Goal: Task Accomplishment & Management: Use online tool/utility

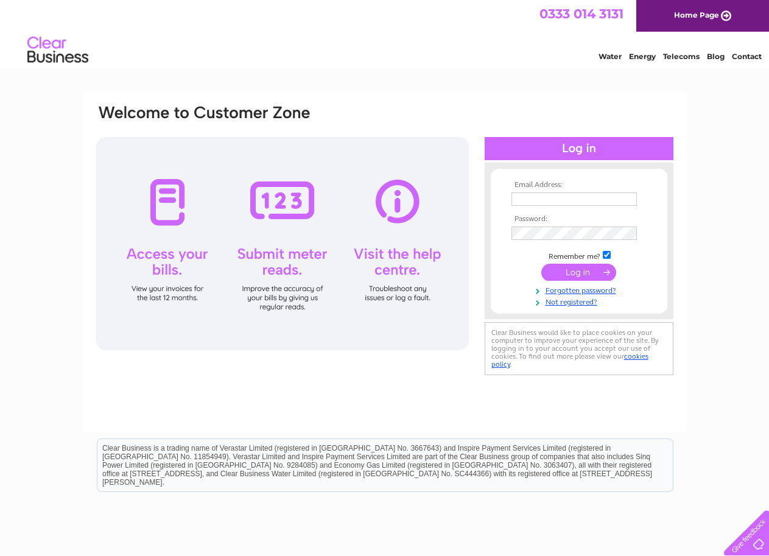
click at [556, 202] on input "text" at bounding box center [574, 198] width 125 height 13
type input "shoeimp@bryceshoes.co.uk"
click at [582, 270] on input "submit" at bounding box center [579, 273] width 75 height 17
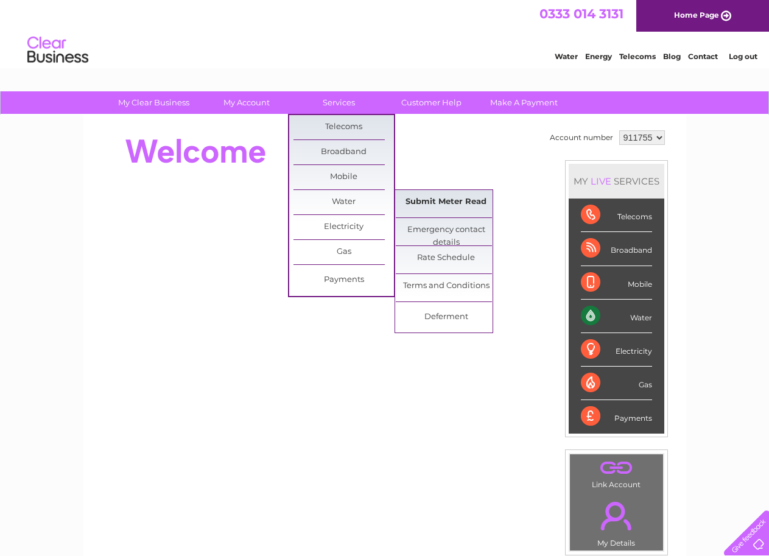
click at [428, 195] on link "Submit Meter Read" at bounding box center [446, 202] width 101 height 24
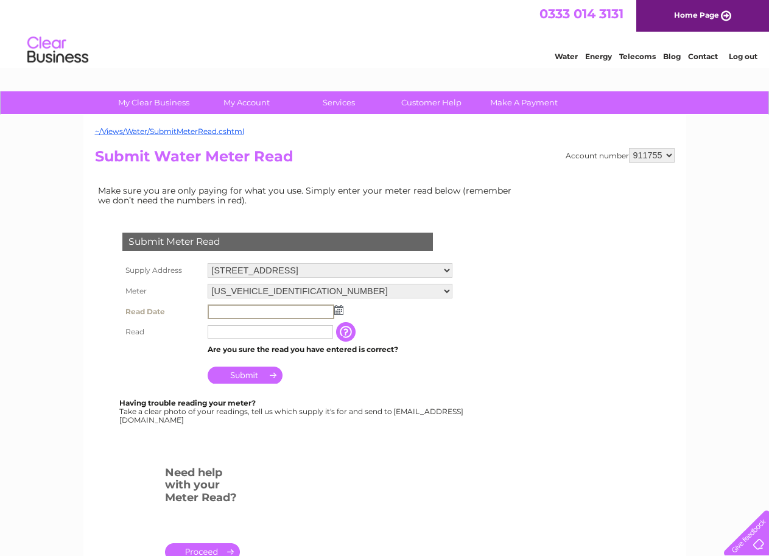
click at [295, 311] on input "text" at bounding box center [271, 312] width 127 height 15
click at [337, 313] on img at bounding box center [338, 310] width 9 height 10
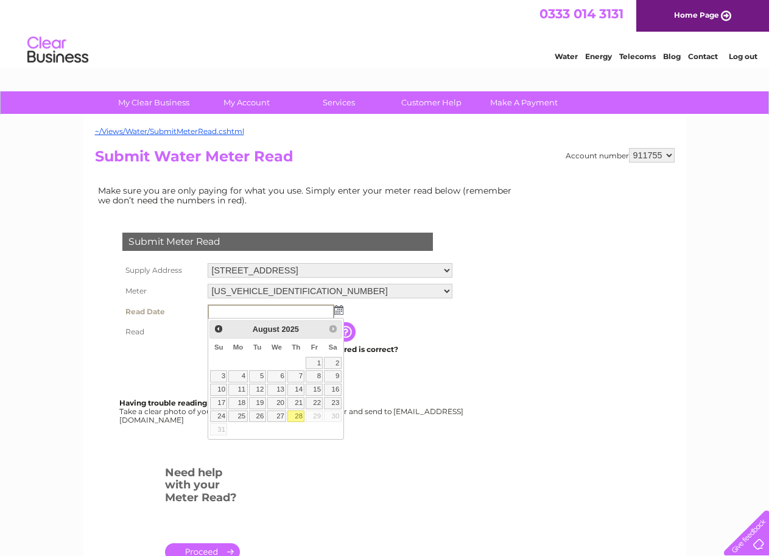
click at [297, 418] on link "28" at bounding box center [296, 417] width 17 height 12
type input "[DATE]"
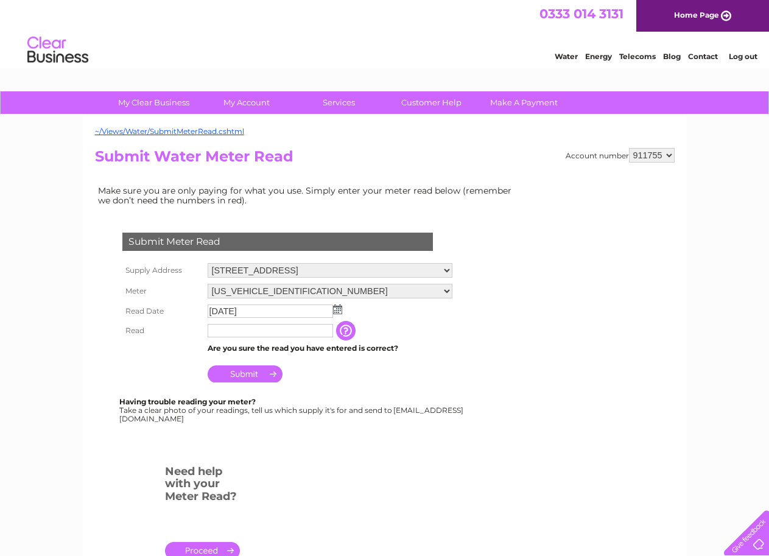
click at [347, 324] on input "button" at bounding box center [347, 330] width 22 height 19
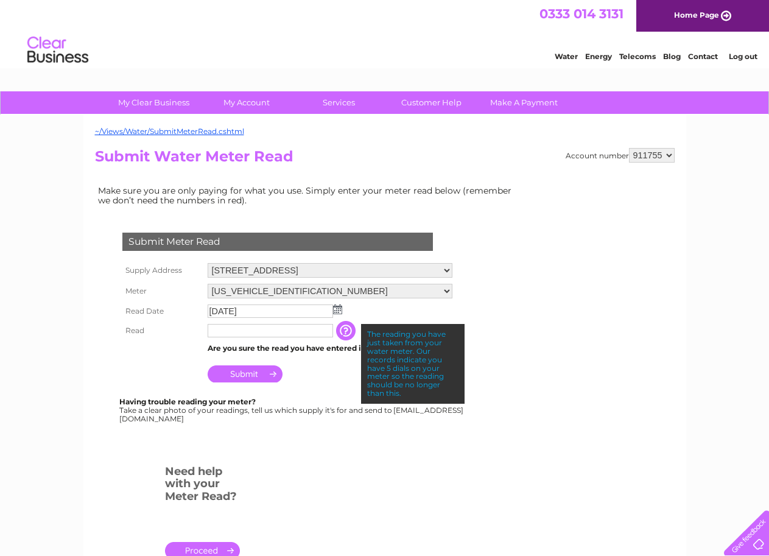
click at [341, 325] on input "button" at bounding box center [347, 330] width 22 height 19
click at [308, 330] on input "text" at bounding box center [270, 330] width 125 height 13
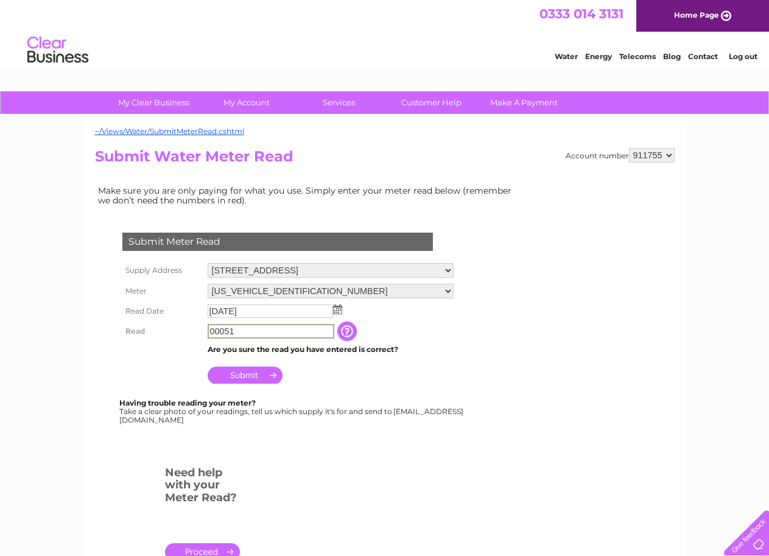
type input "00051"
click at [263, 373] on input "Submit" at bounding box center [245, 375] width 75 height 17
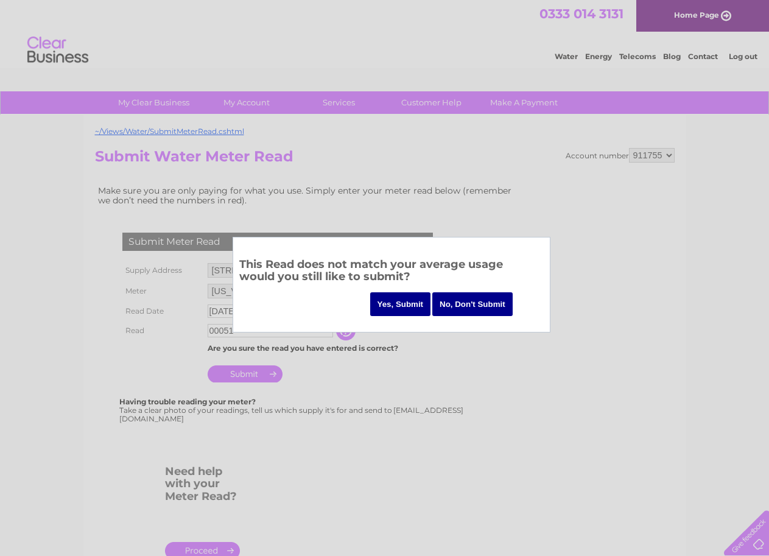
click at [492, 302] on input "No, Don't Submit" at bounding box center [473, 304] width 80 height 24
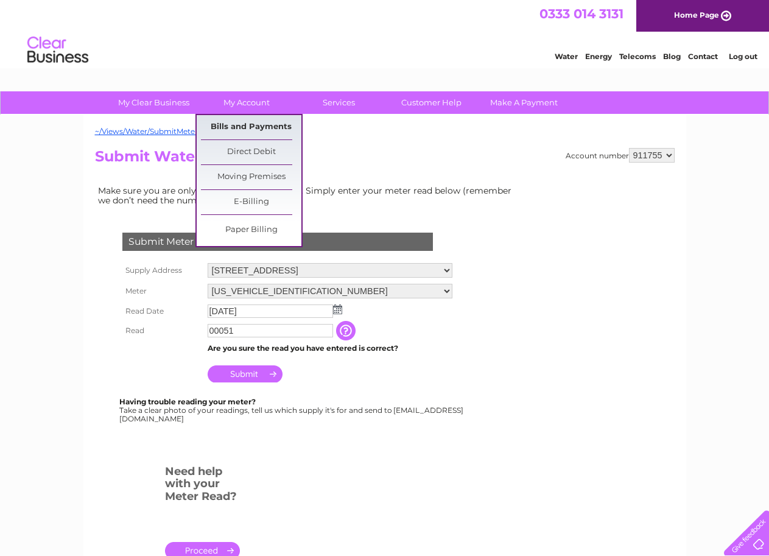
click at [256, 125] on link "Bills and Payments" at bounding box center [251, 127] width 101 height 24
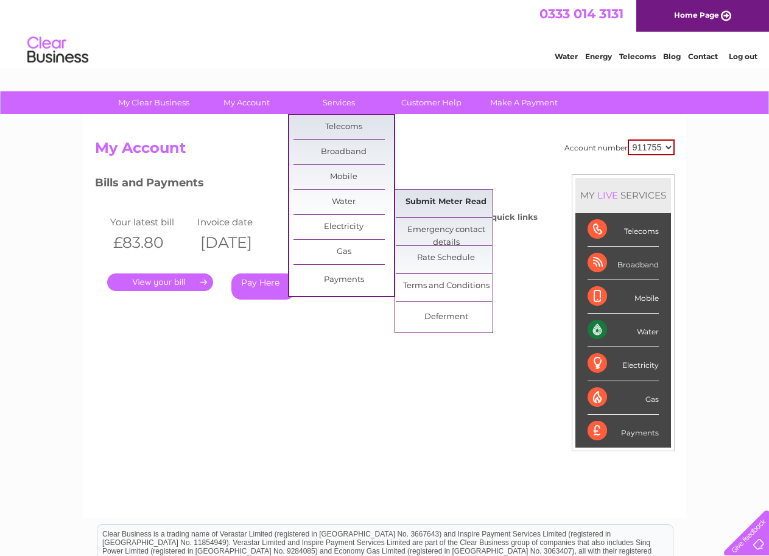
click at [433, 202] on link "Submit Meter Read" at bounding box center [446, 202] width 101 height 24
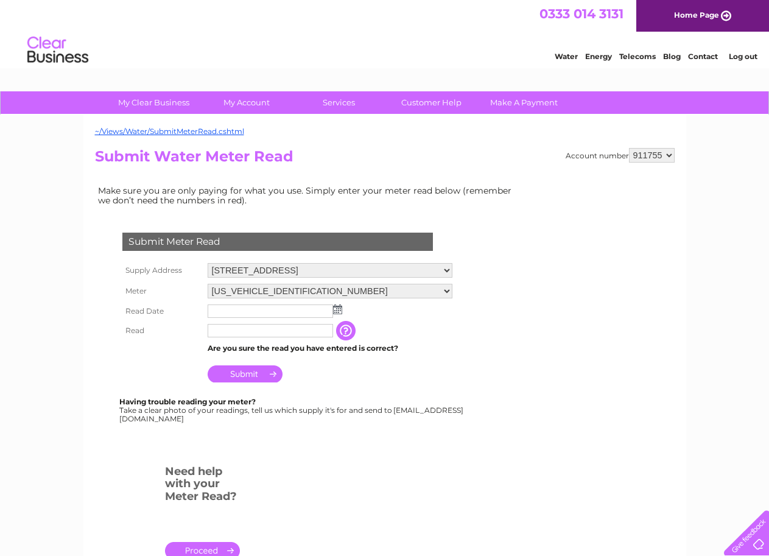
click at [339, 311] on img at bounding box center [337, 310] width 9 height 10
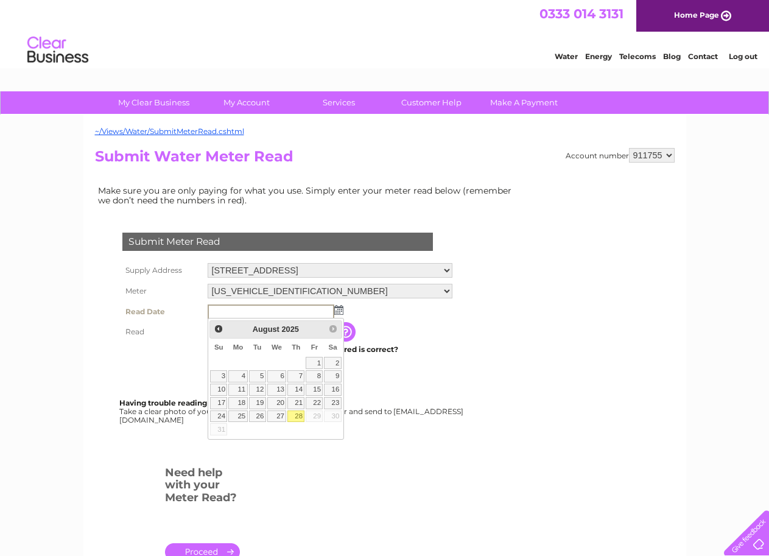
click at [295, 415] on link "28" at bounding box center [296, 417] width 17 height 12
type input "2025/08/28"
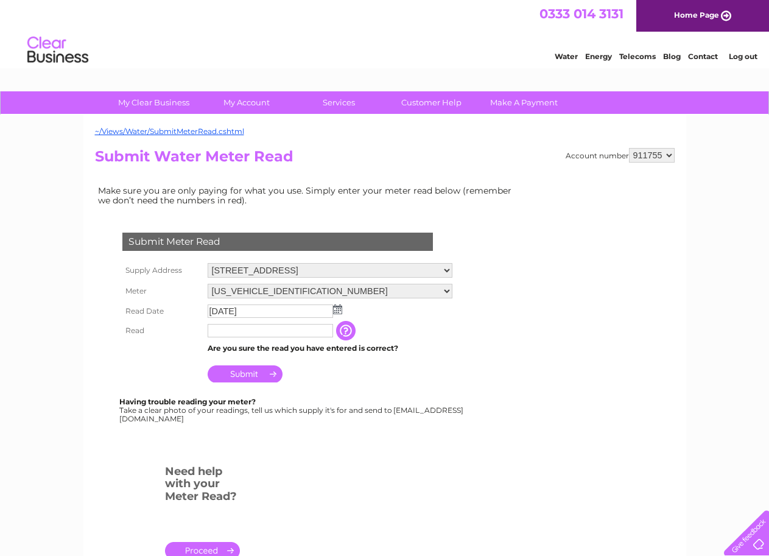
click at [323, 334] on input "text" at bounding box center [270, 330] width 125 height 13
type input "00051"
click at [249, 371] on input "Submit" at bounding box center [245, 375] width 75 height 17
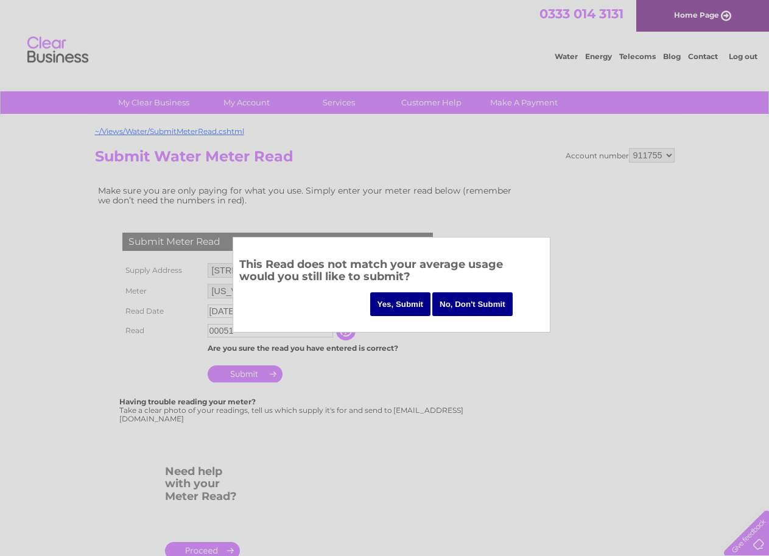
click at [392, 300] on input "Yes, Submit" at bounding box center [400, 304] width 61 height 24
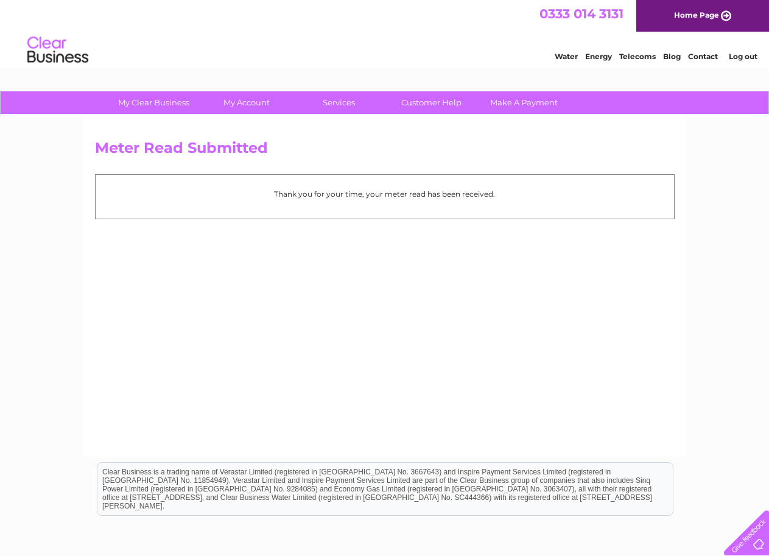
click at [744, 55] on link "Log out" at bounding box center [743, 56] width 29 height 9
